Goal: Information Seeking & Learning: Learn about a topic

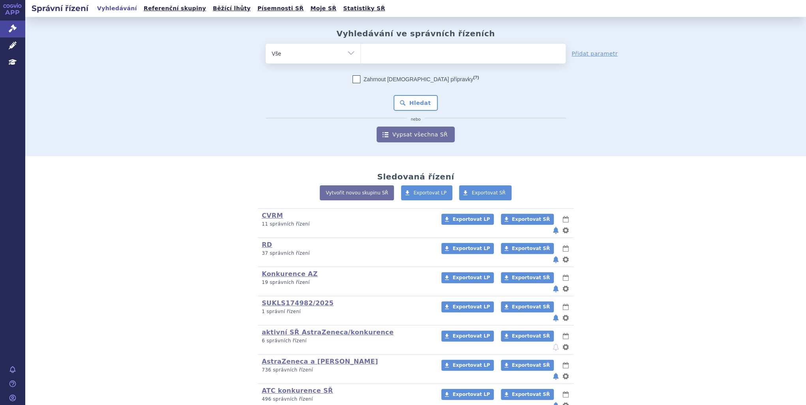
click at [377, 51] on ul at bounding box center [463, 52] width 205 height 17
click at [361, 51] on select at bounding box center [360, 53] width 0 height 20
type input "ca"
type input "calq"
type input "calquen"
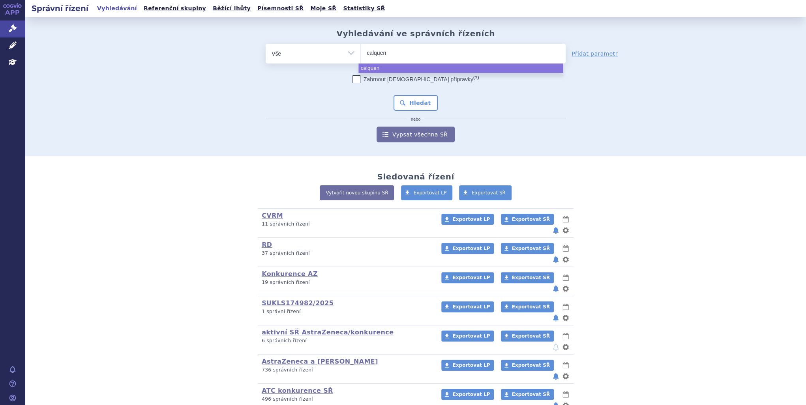
type input "calquenc"
type input "[MEDICAL_DATA]"
select select "calquence"
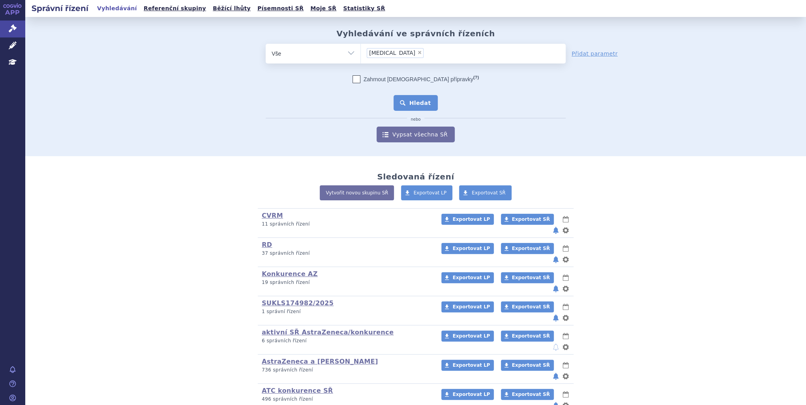
click at [414, 97] on button "Hledat" at bounding box center [415, 103] width 45 height 16
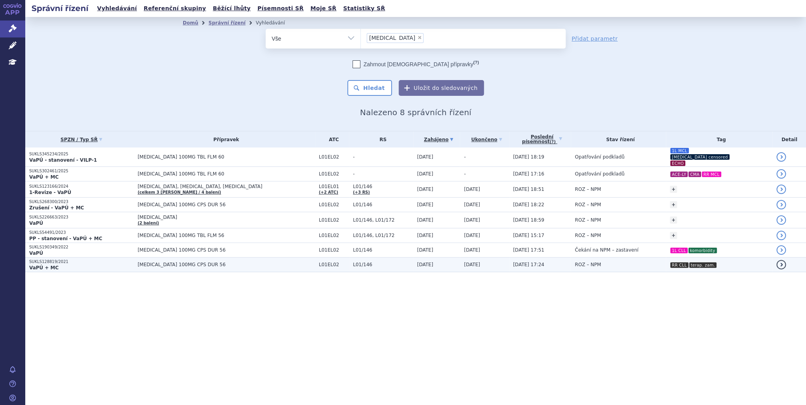
click at [107, 259] on p "SUKLS128819/2021" at bounding box center [81, 262] width 105 height 6
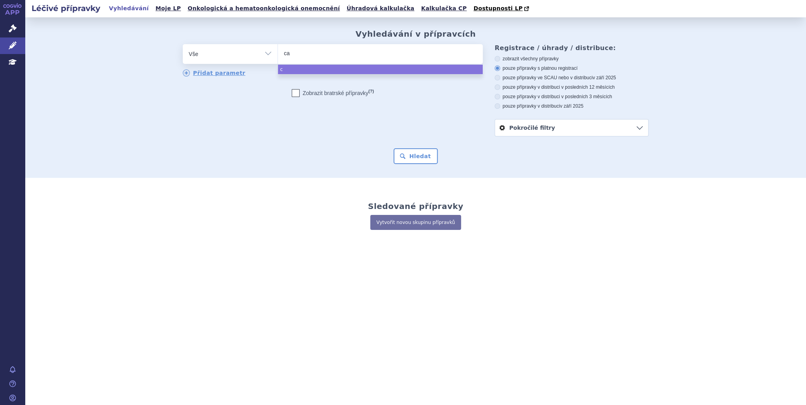
type input "cal"
type input "calque"
type input "calquenc"
type input "[MEDICAL_DATA]"
select select "[MEDICAL_DATA]"
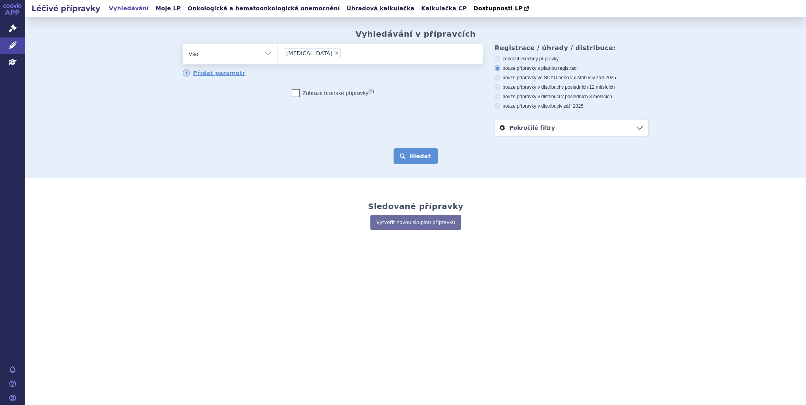
click at [423, 158] on button "Hledat" at bounding box center [415, 156] width 45 height 16
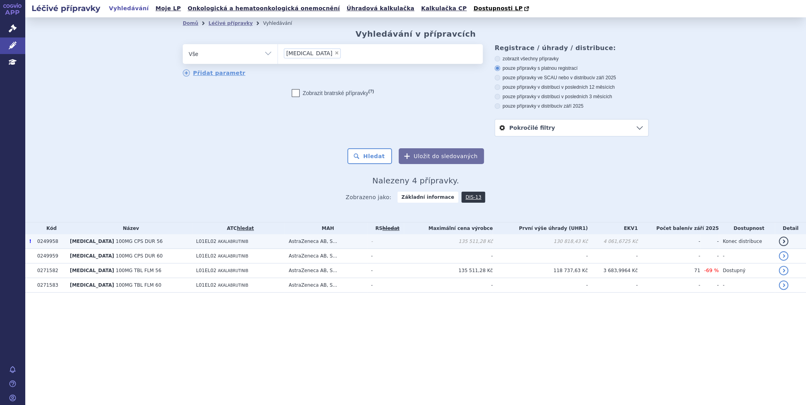
click at [344, 241] on td "AstraZeneca AB, S..." at bounding box center [326, 241] width 82 height 15
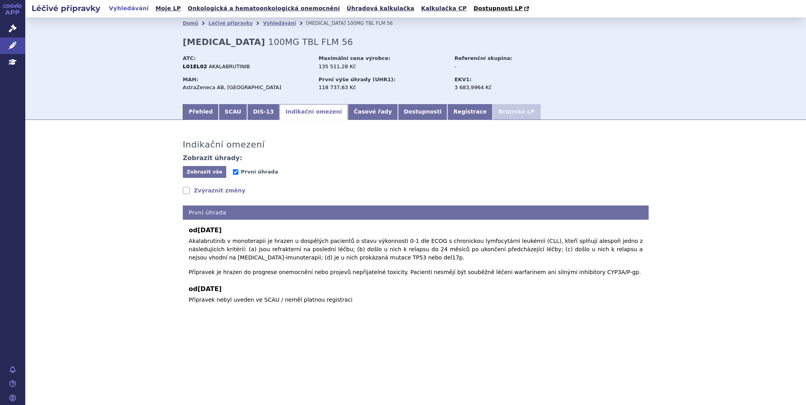
click at [215, 191] on link "Zvýraznit změny" at bounding box center [214, 191] width 63 height 8
click at [264, 324] on section "Domů Léčivé přípravky Vyhledávání CALQUENCE 100MG TBL FLM 56 CALQUENCE 100MG TB…" at bounding box center [415, 188] width 781 height 342
click at [264, 25] on link "Vyhledávání" at bounding box center [279, 24] width 33 height 6
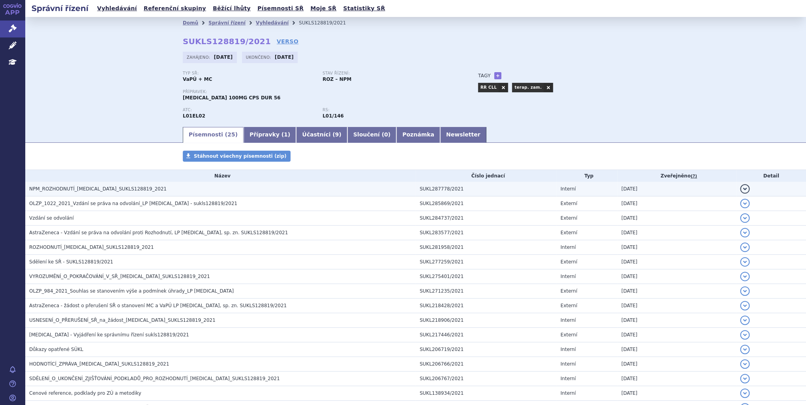
click at [87, 187] on span "NPM_ROZHODNUTÍ_CALQUENCE_SUKLS128819_2021" at bounding box center [97, 189] width 137 height 6
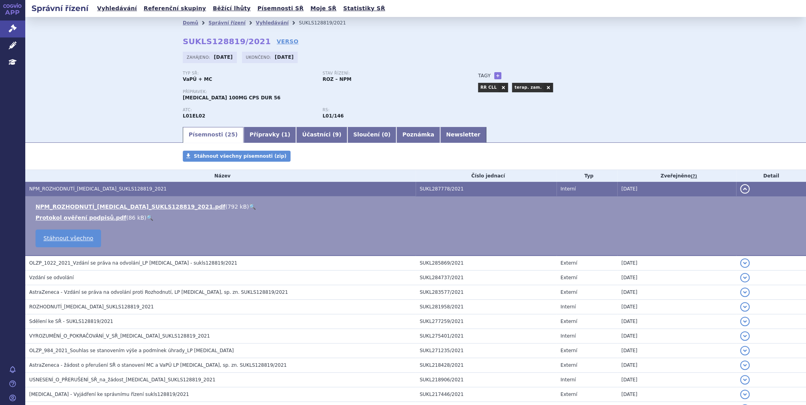
click at [249, 208] on link "🔍" at bounding box center [252, 207] width 7 height 6
click at [258, 22] on link "Vyhledávání" at bounding box center [272, 23] width 33 height 6
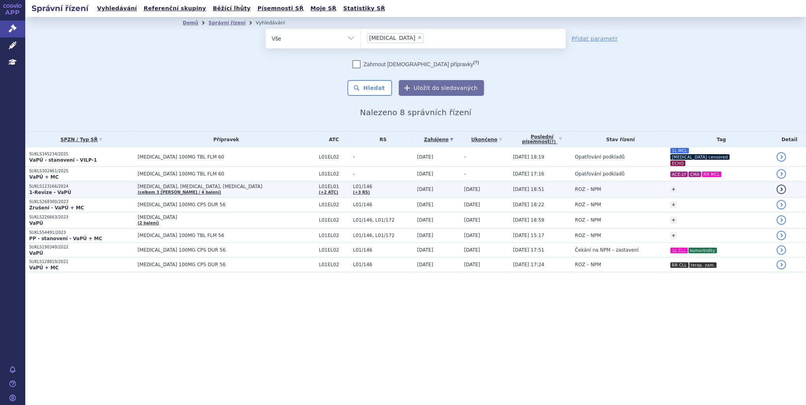
click at [95, 189] on p "1-Revize - VaPÚ" at bounding box center [81, 192] width 105 height 6
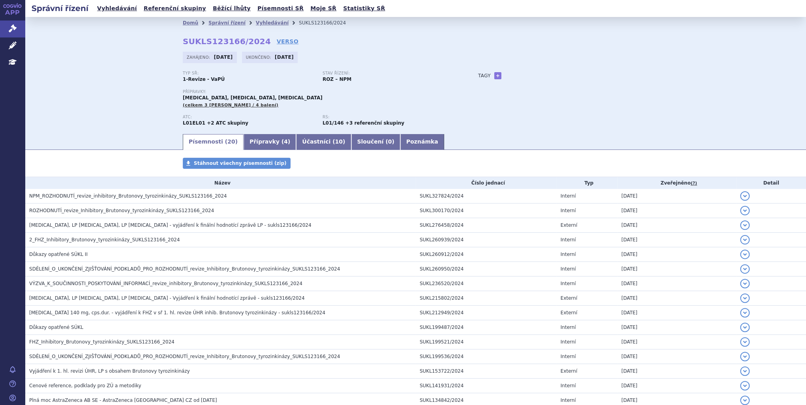
drag, startPoint x: 0, startPoint y: 0, endPoint x: 116, endPoint y: 200, distance: 231.3
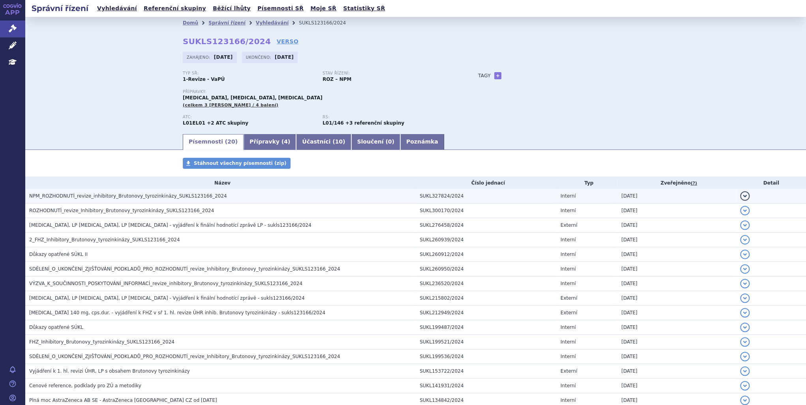
click at [116, 200] on h3 "NPM_ROZHODNUTÍ_revize_inhibitory_Brutonovy_tyrozinkinázy_SUKLS123166_2024" at bounding box center [222, 196] width 386 height 8
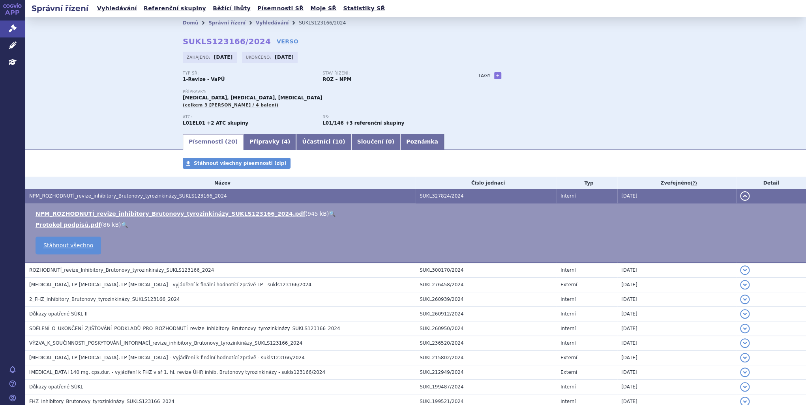
click at [329, 215] on link "🔍" at bounding box center [332, 214] width 7 height 6
click at [9, 27] on icon at bounding box center [13, 28] width 8 height 8
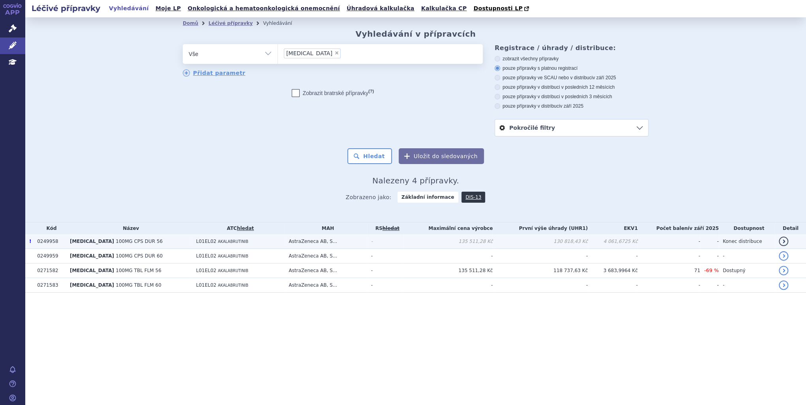
click at [426, 238] on td "135 511,28 Kč" at bounding box center [448, 241] width 89 height 15
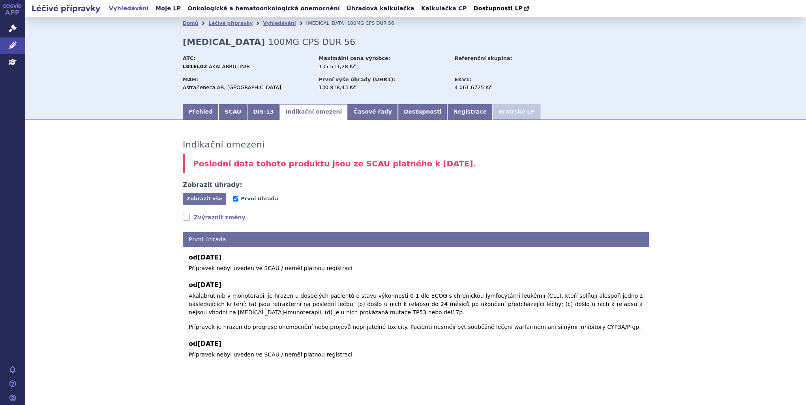
click at [207, 220] on link "Zvýraznit změny" at bounding box center [214, 217] width 63 height 8
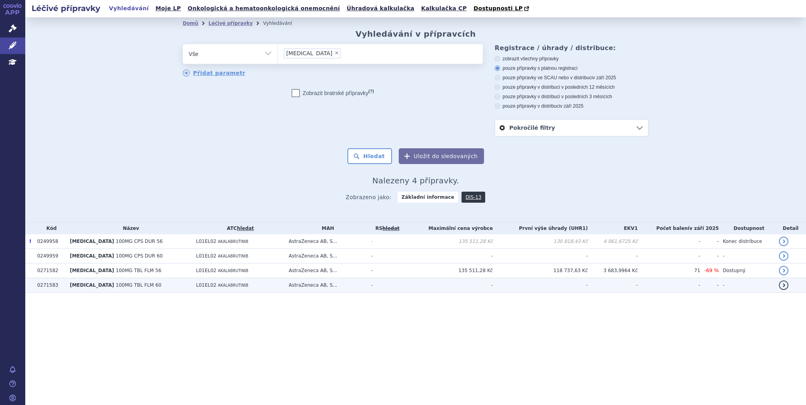
click at [304, 287] on td "AstraZeneca AB, S..." at bounding box center [326, 285] width 82 height 15
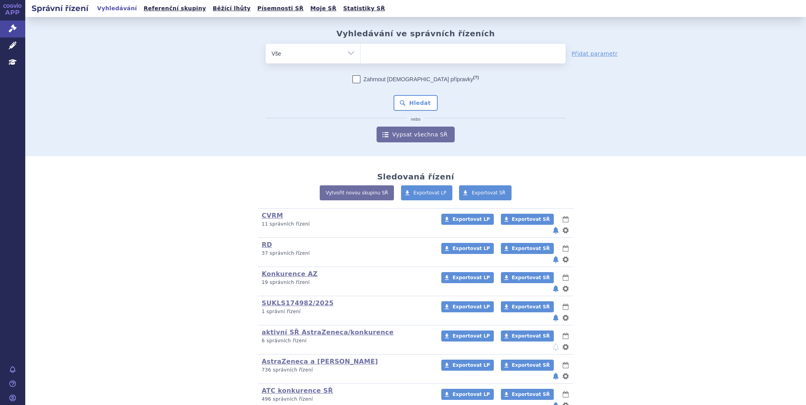
drag, startPoint x: 0, startPoint y: 0, endPoint x: 391, endPoint y: 52, distance: 394.9
click at [391, 52] on ul at bounding box center [463, 52] width 205 height 17
click at [361, 52] on select at bounding box center [360, 53] width 0 height 20
type input "ca"
type input "calw"
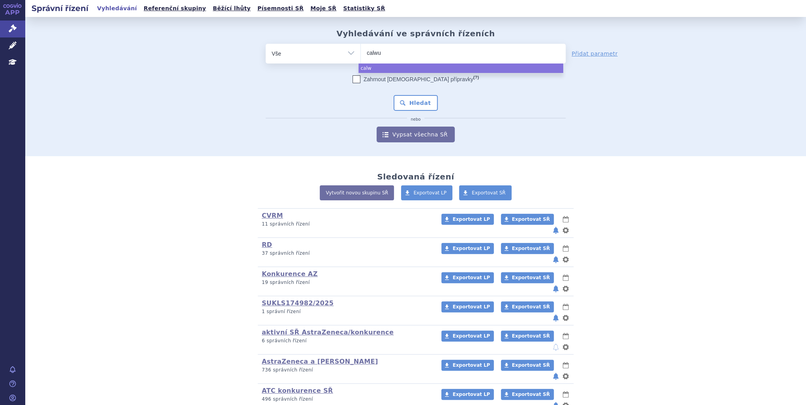
type input "calwue"
type input "calwuenc"
type input "calwuence"
select select "calwuence"
click at [400, 52] on span "×" at bounding box center [402, 52] width 5 height 5
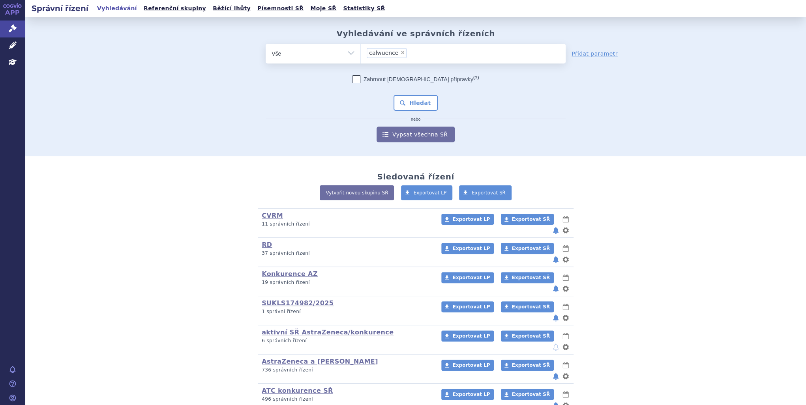
click at [361, 52] on select "calwuence" at bounding box center [360, 53] width 0 height 20
select select
type input "c"
type input "calq"
type input "calque"
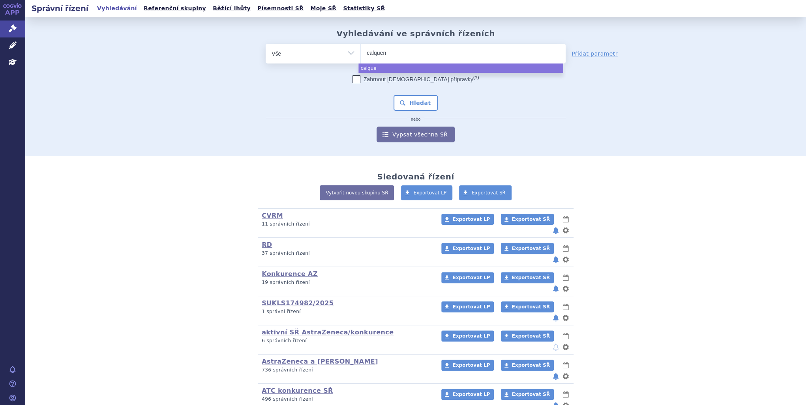
type input "calquenc"
type input "[MEDICAL_DATA]"
select select "[MEDICAL_DATA]"
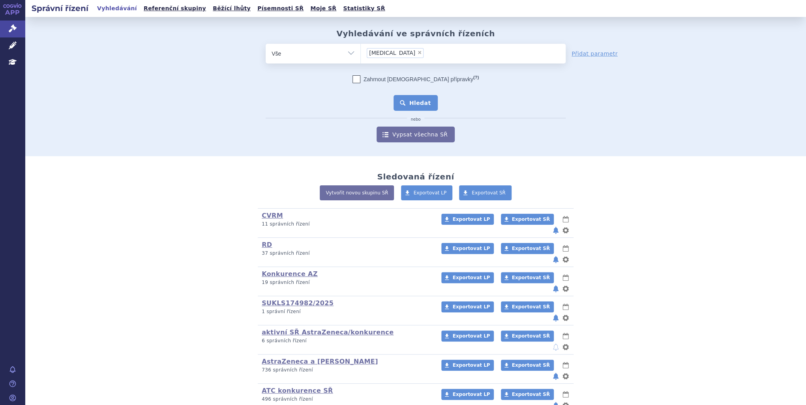
click at [405, 97] on button "Hledat" at bounding box center [415, 103] width 45 height 16
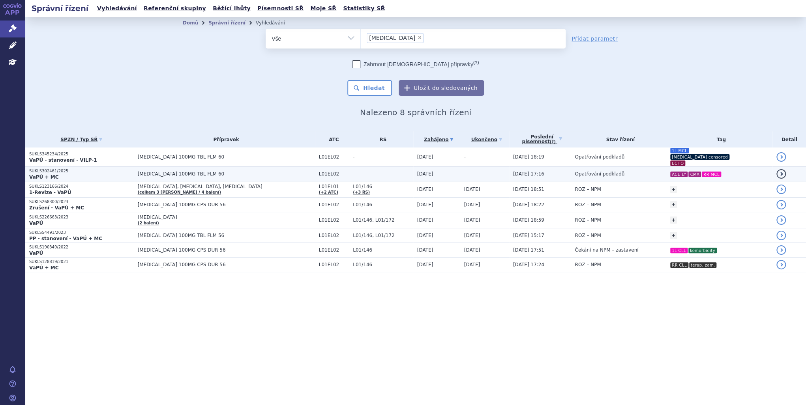
click at [418, 167] on td "[DATE]" at bounding box center [436, 174] width 47 height 15
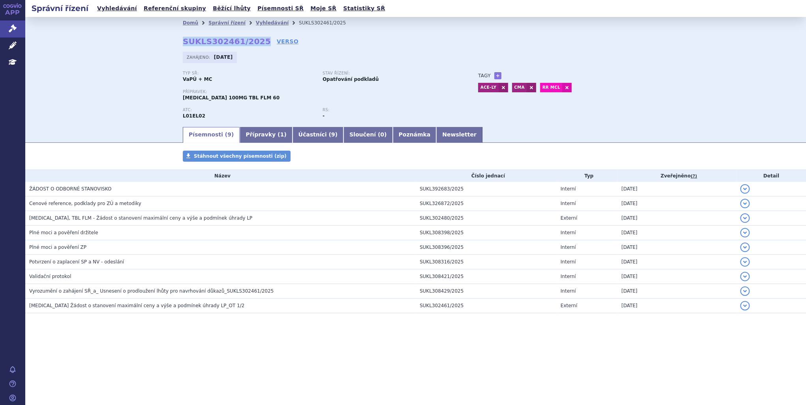
drag, startPoint x: 180, startPoint y: 41, endPoint x: 255, endPoint y: 39, distance: 75.0
click at [255, 39] on div "Domů Správní řízení Vyhledávání SUKLS302461/2025 SUKLS302461/2025 VERSO [GEOGRA…" at bounding box center [415, 77] width 497 height 97
copy strong "SUKLS302461/2025"
click at [257, 21] on link "Vyhledávání" at bounding box center [272, 23] width 33 height 6
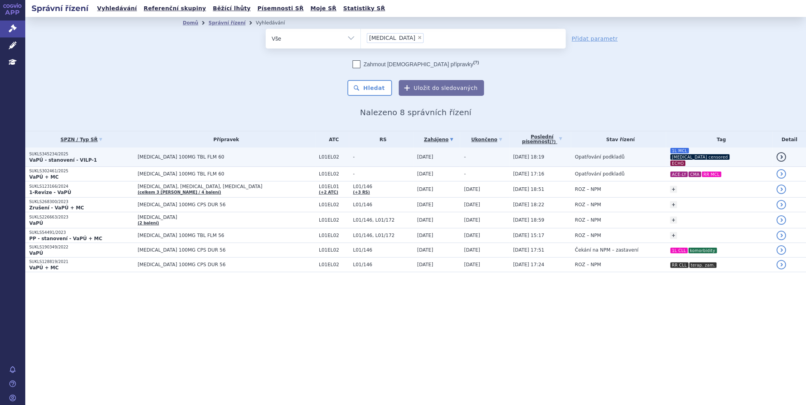
click at [608, 155] on td "Opatřování podkladů" at bounding box center [618, 157] width 95 height 19
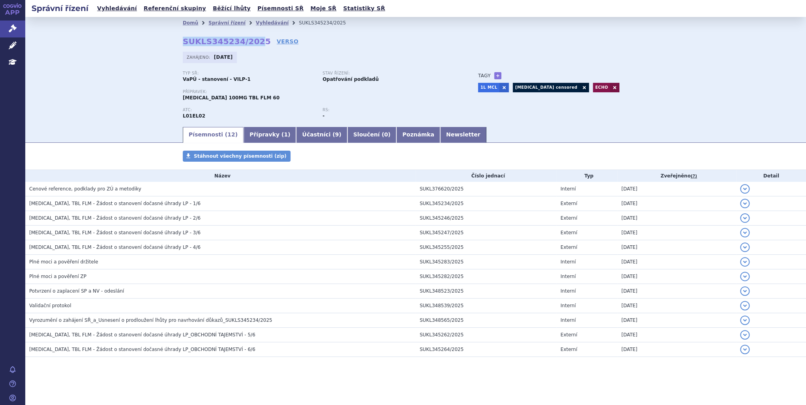
drag, startPoint x: 181, startPoint y: 42, endPoint x: 254, endPoint y: 39, distance: 73.4
click at [254, 39] on div "Domů Správní řízení Vyhledávání SUKLS345234/2025 SUKLS345234/2025 VERSO [GEOGRA…" at bounding box center [415, 77] width 497 height 97
click at [256, 41] on strong "SUKLS345234/2025" at bounding box center [227, 41] width 88 height 9
drag, startPoint x: 256, startPoint y: 44, endPoint x: 181, endPoint y: 44, distance: 74.6
click at [181, 44] on div "Domů Správní řízení Vyhledávání SUKLS345234/2025 SUKLS345234/2025 VERSO [GEOGRA…" at bounding box center [415, 77] width 497 height 97
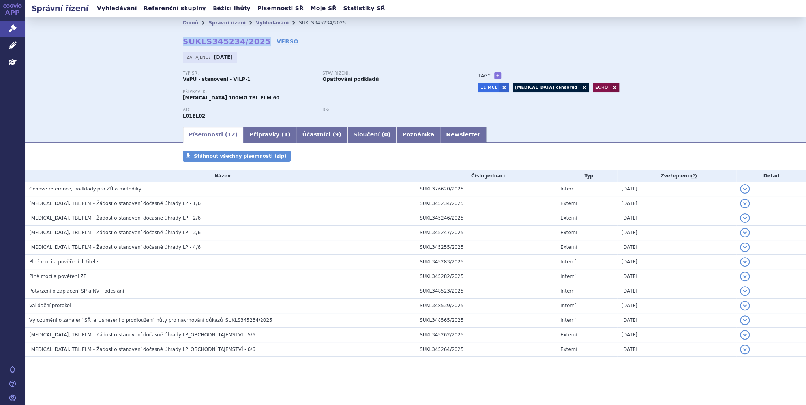
copy strong "SUKLS345234/2025"
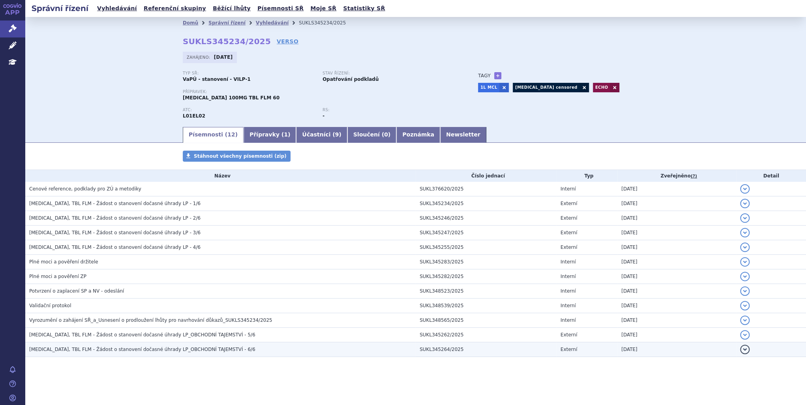
click at [147, 350] on span "[MEDICAL_DATA], TBL FLM - Žádost o stanovení dočasné úhrady LP_OBCHODNÍ TAJEMST…" at bounding box center [142, 350] width 226 height 6
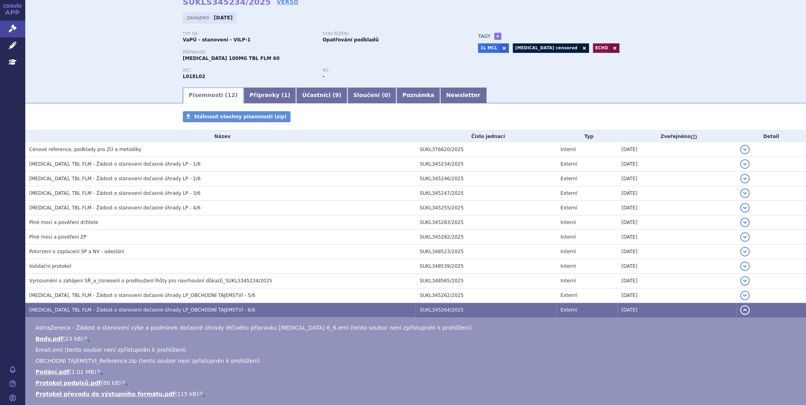
scroll to position [95, 0]
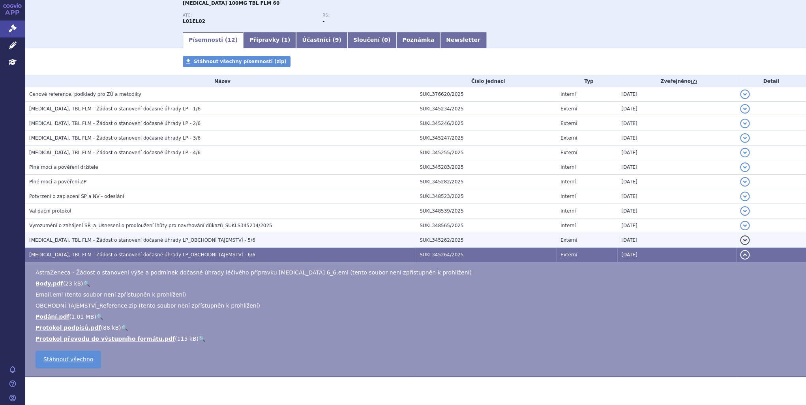
click at [141, 241] on span "[MEDICAL_DATA], TBL FLM - Žádost o stanovení dočasné úhrady LP_OBCHODNÍ TAJEMST…" at bounding box center [142, 241] width 226 height 6
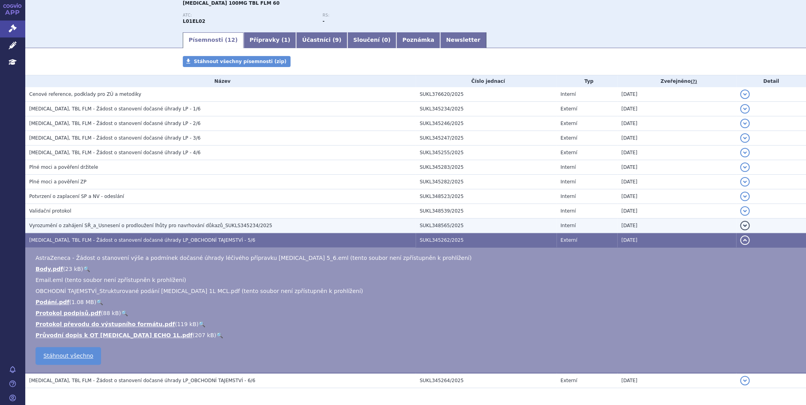
click at [146, 226] on span "Vyrozumění o zahájení SŘ_a_Usnesení o prodloužení lhůty pro navrhování důkazů_S…" at bounding box center [150, 226] width 243 height 6
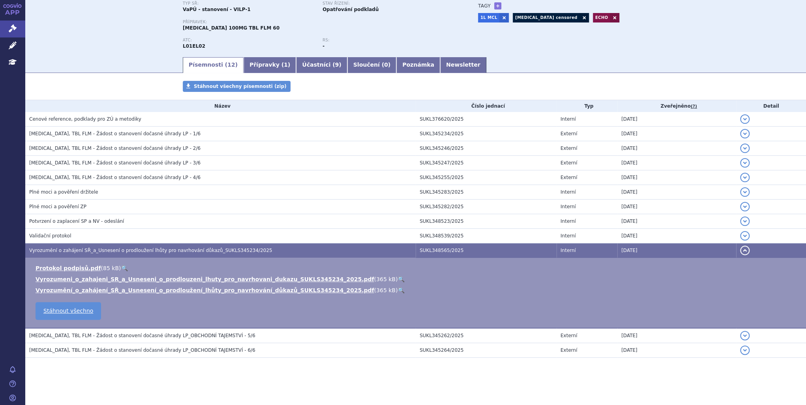
scroll to position [69, 0]
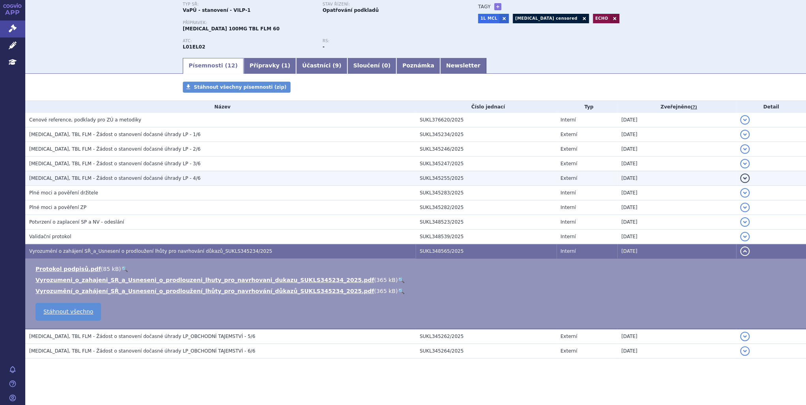
click at [146, 182] on h3 "CALQUENCE, TBL FLM - Žádost o stanovení dočasné úhrady LP - 4/6" at bounding box center [222, 178] width 386 height 8
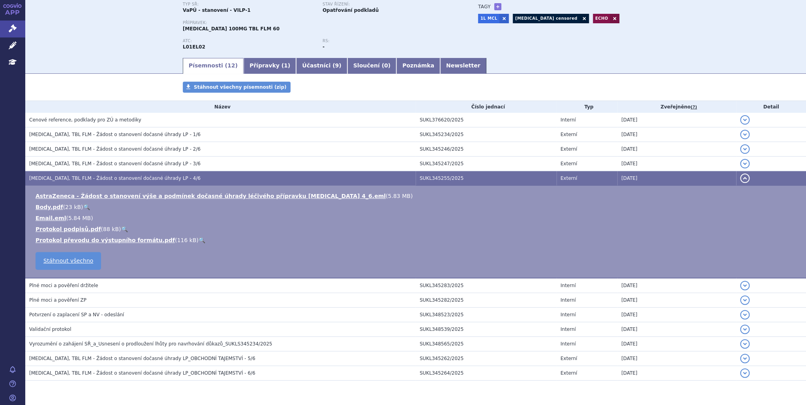
scroll to position [91, 0]
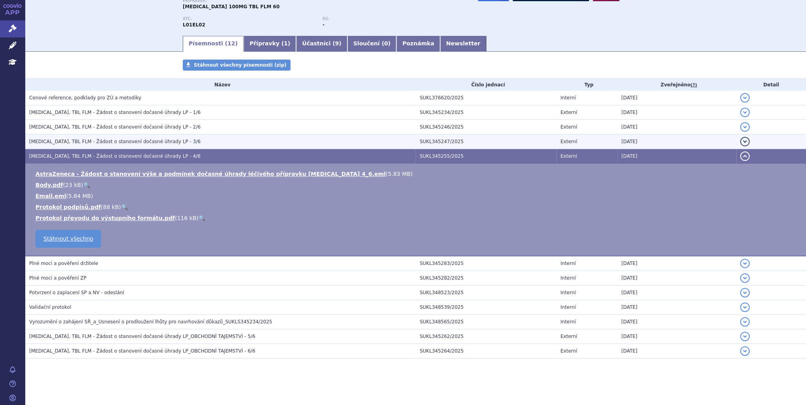
click at [160, 138] on h3 "CALQUENCE, TBL FLM - Žádost o stanovení dočasné úhrady LP - 3/6" at bounding box center [222, 142] width 386 height 8
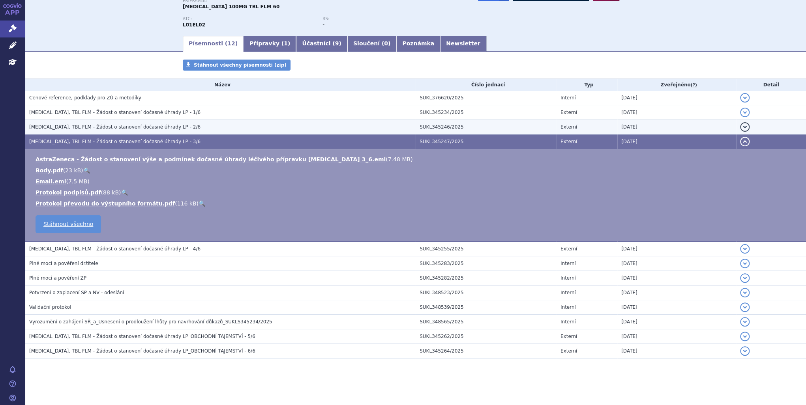
click at [163, 131] on td "CALQUENCE, TBL FLM - Žádost o stanovení dočasné úhrady LP - 2/6" at bounding box center [220, 127] width 390 height 15
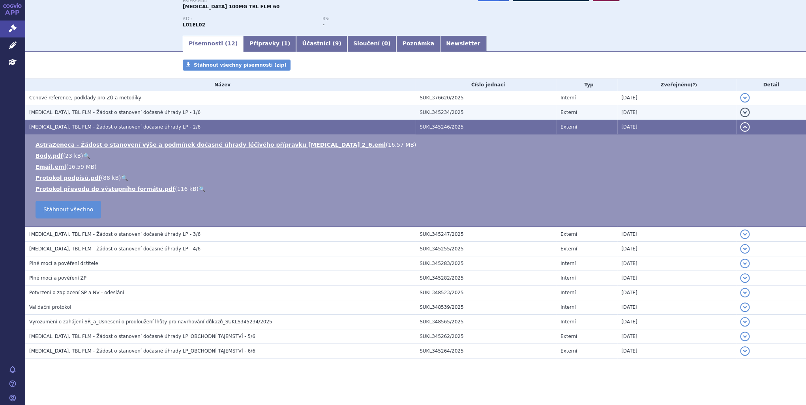
click at [166, 115] on span "CALQUENCE, TBL FLM - Žádost o stanovení dočasné úhrady LP - 1/6" at bounding box center [114, 113] width 171 height 6
